Goal: Task Accomplishment & Management: Use online tool/utility

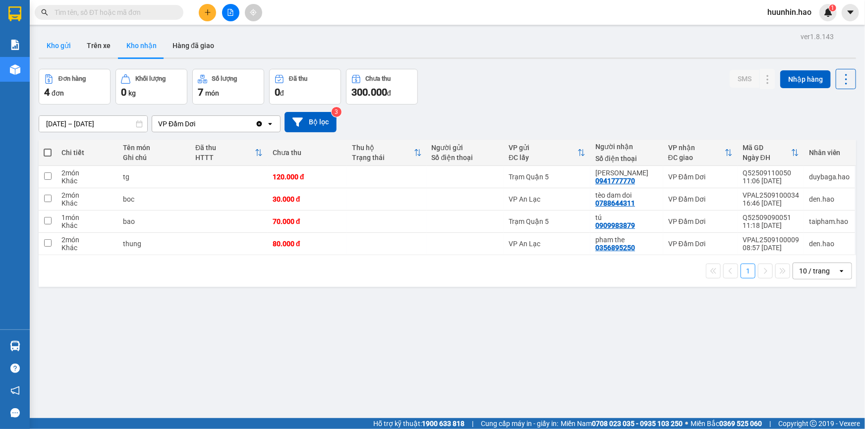
click at [63, 42] on button "Kho gửi" at bounding box center [59, 46] width 40 height 24
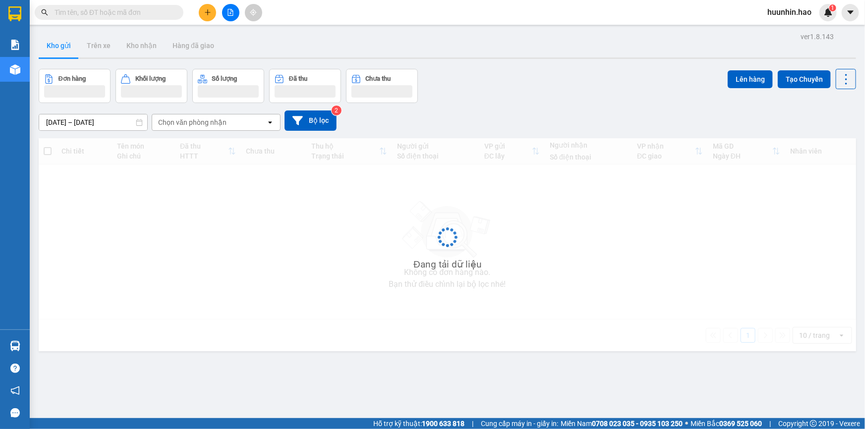
drag, startPoint x: 63, startPoint y: 42, endPoint x: 87, endPoint y: 67, distance: 34.7
click at [64, 42] on button "Kho gửi" at bounding box center [59, 46] width 40 height 24
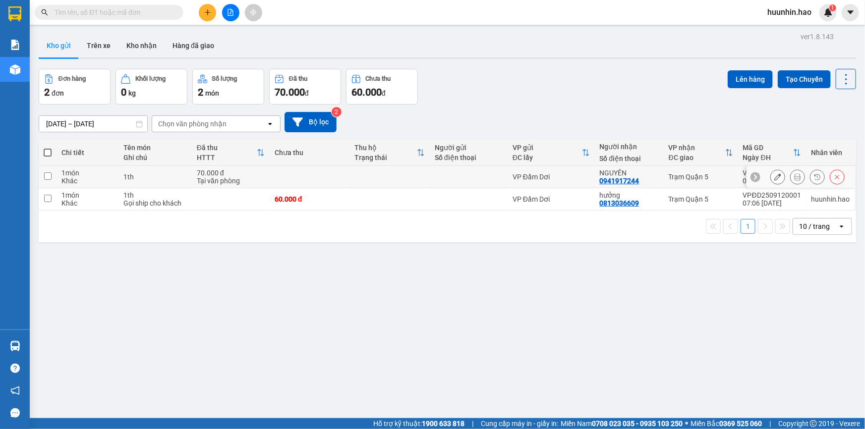
drag, startPoint x: 419, startPoint y: 190, endPoint x: 414, endPoint y: 210, distance: 20.0
click at [419, 188] on td at bounding box center [389, 177] width 80 height 22
checkbox input "true"
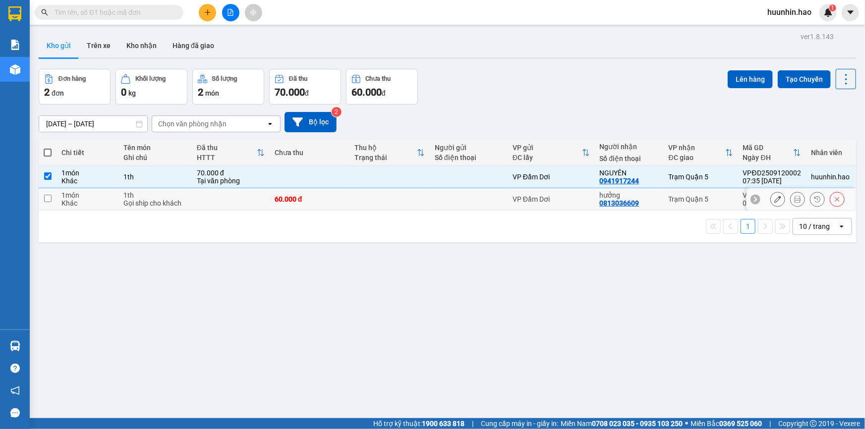
click at [414, 210] on td at bounding box center [389, 199] width 80 height 22
checkbox input "true"
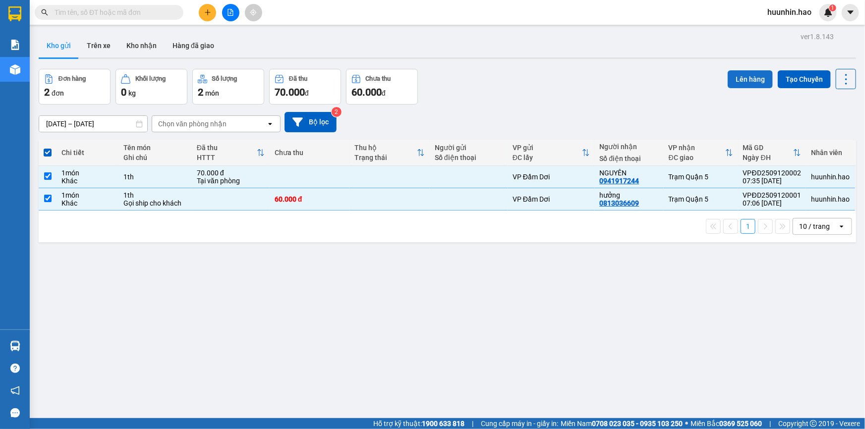
click at [755, 83] on button "Lên hàng" at bounding box center [750, 79] width 45 height 18
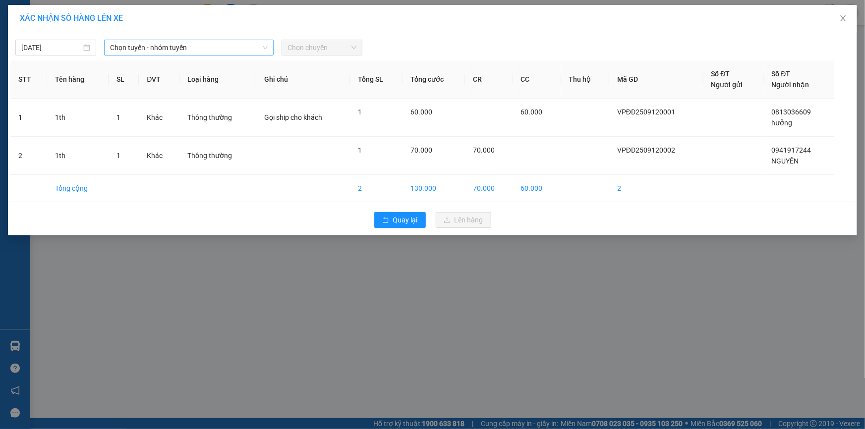
click at [184, 51] on span "Chọn tuyến - nhóm tuyến" at bounding box center [189, 47] width 158 height 15
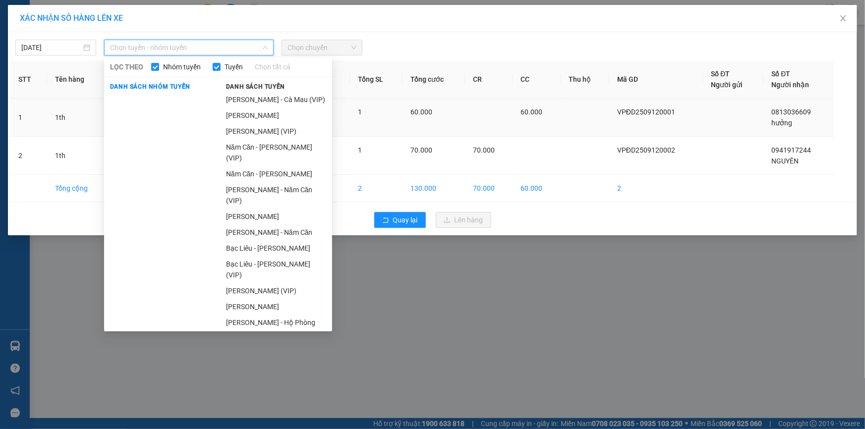
click at [268, 116] on li "[PERSON_NAME]" at bounding box center [276, 116] width 112 height 16
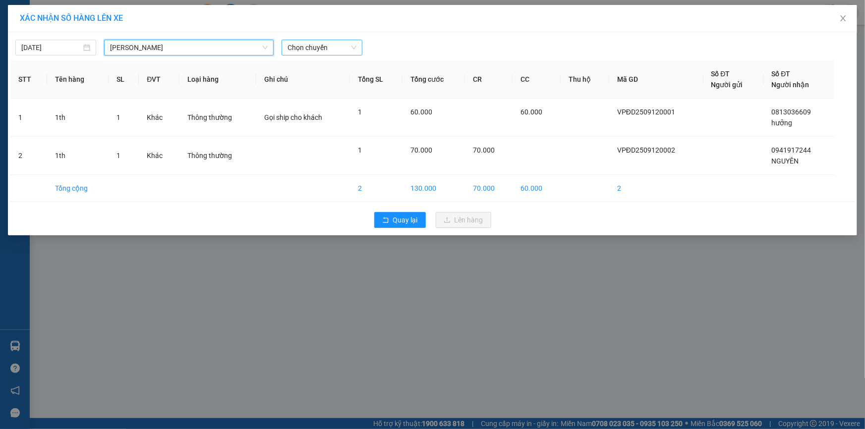
click at [321, 45] on span "Chọn chuyến" at bounding box center [322, 47] width 69 height 15
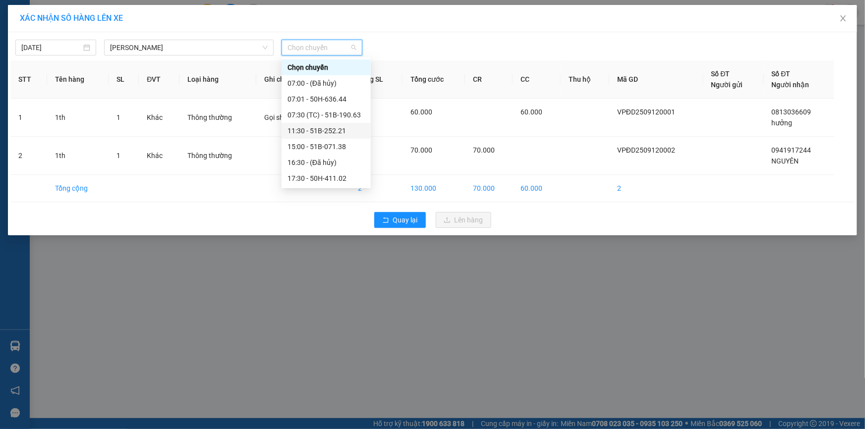
click at [327, 130] on div "11:30 - 51B-252.21" at bounding box center [326, 130] width 77 height 11
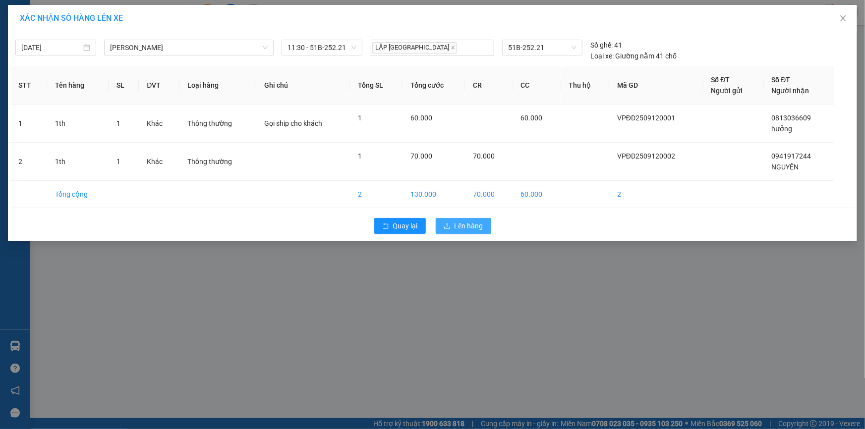
click at [473, 228] on span "Lên hàng" at bounding box center [469, 226] width 29 height 11
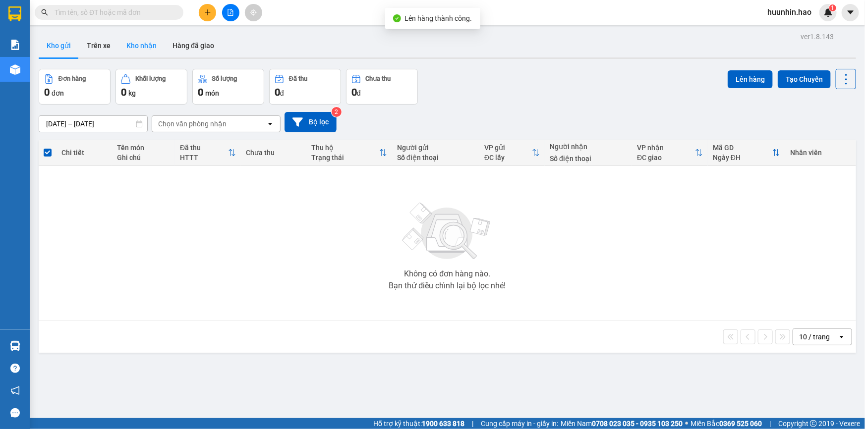
click at [94, 49] on button "Trên xe" at bounding box center [99, 46] width 40 height 24
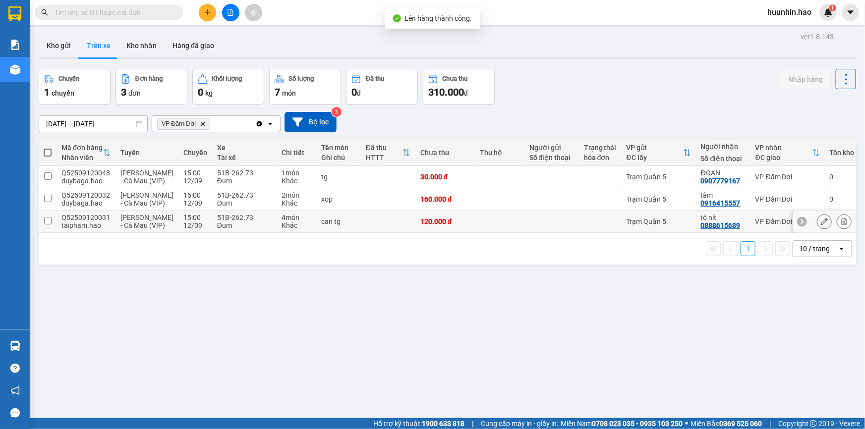
scroll to position [45, 0]
